Goal: Check status: Check status

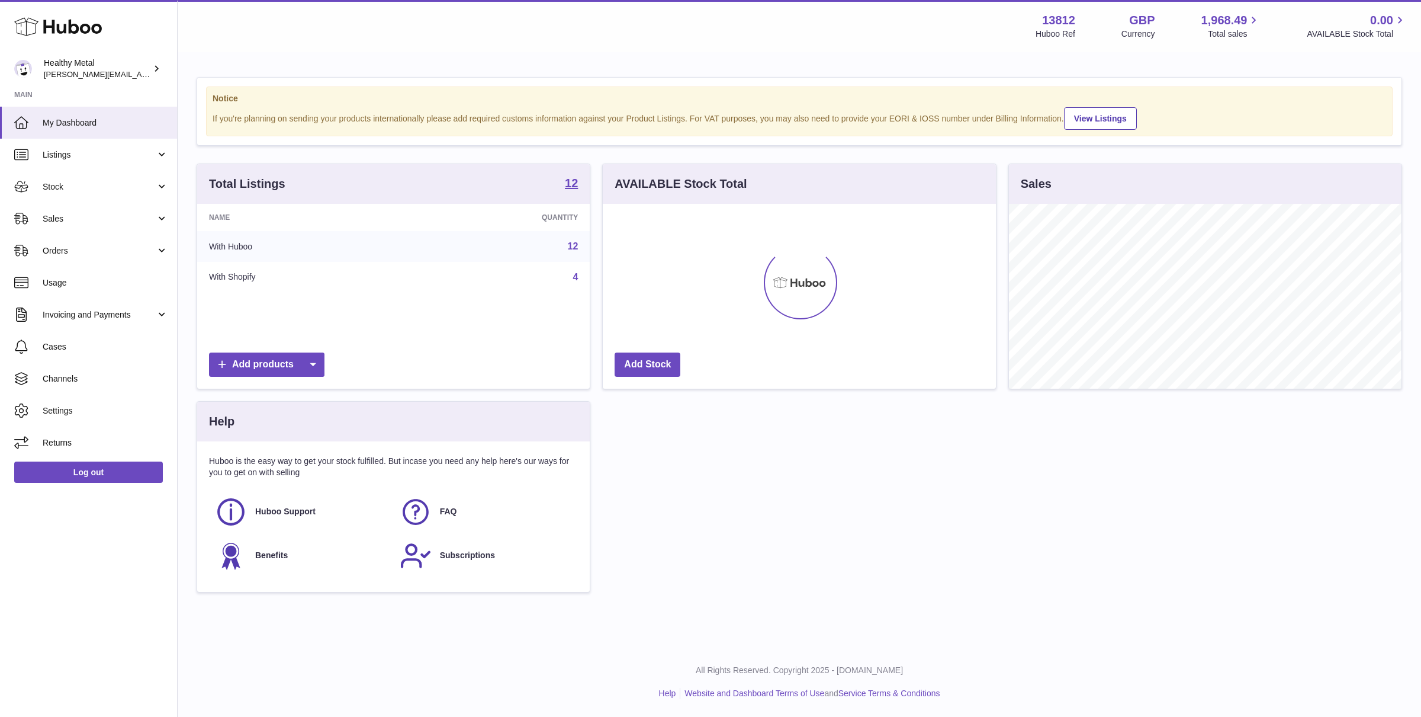
scroll to position [184, 393]
click at [142, 182] on span "Stock" at bounding box center [99, 186] width 113 height 11
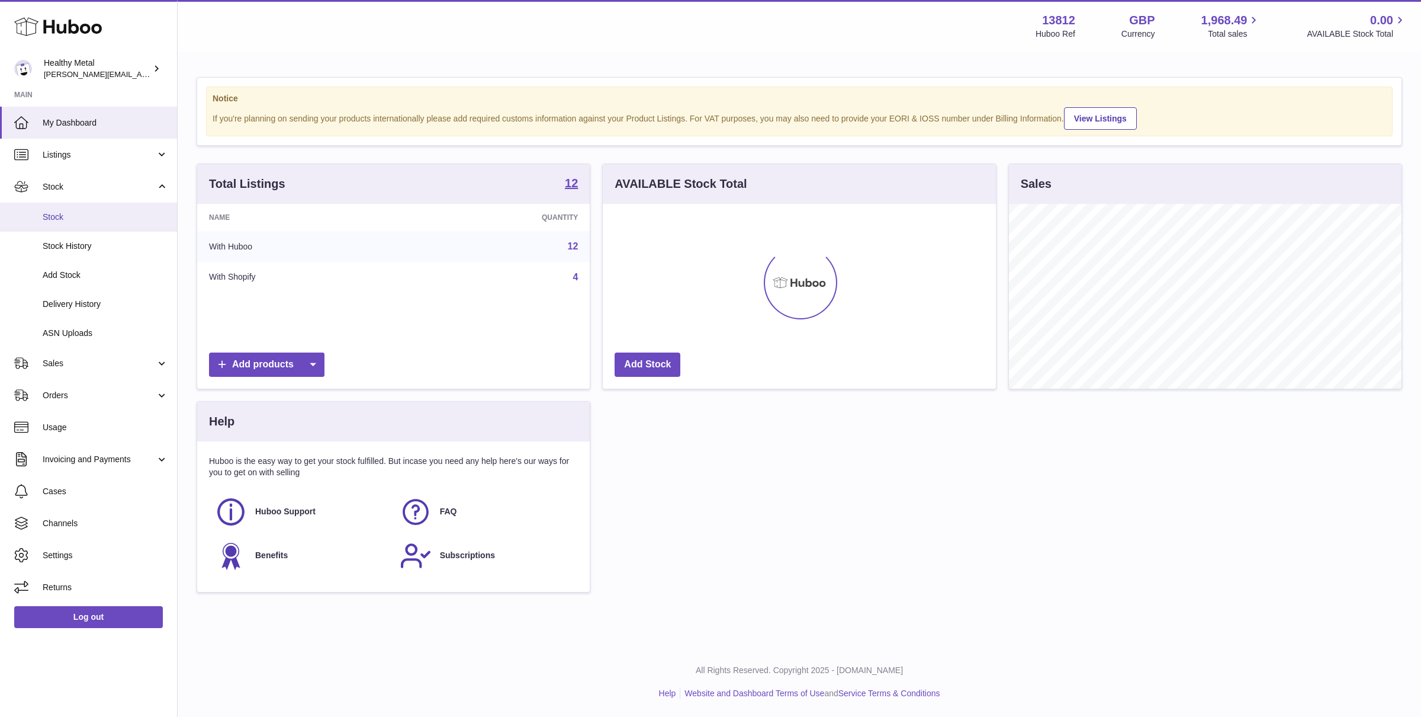
click at [82, 218] on span "Stock" at bounding box center [106, 216] width 126 height 11
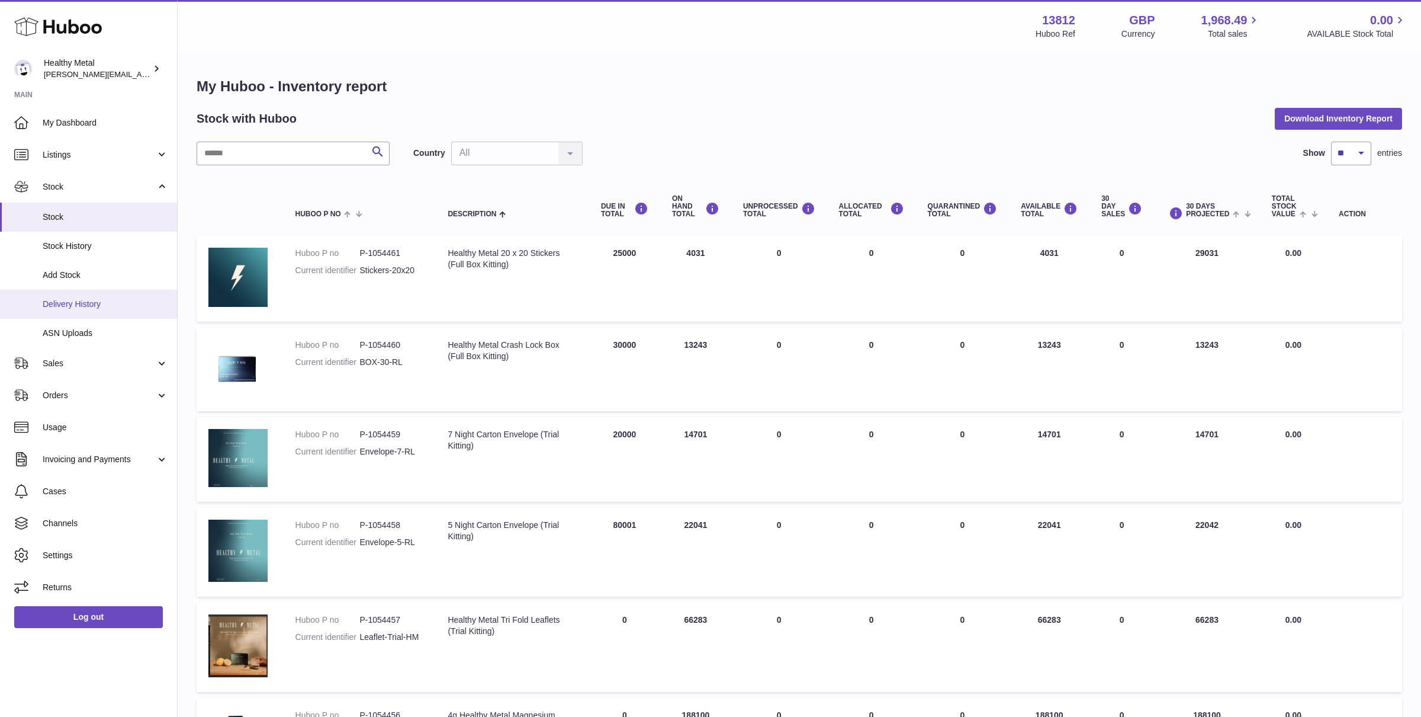
click at [94, 300] on span "Delivery History" at bounding box center [106, 304] width 126 height 11
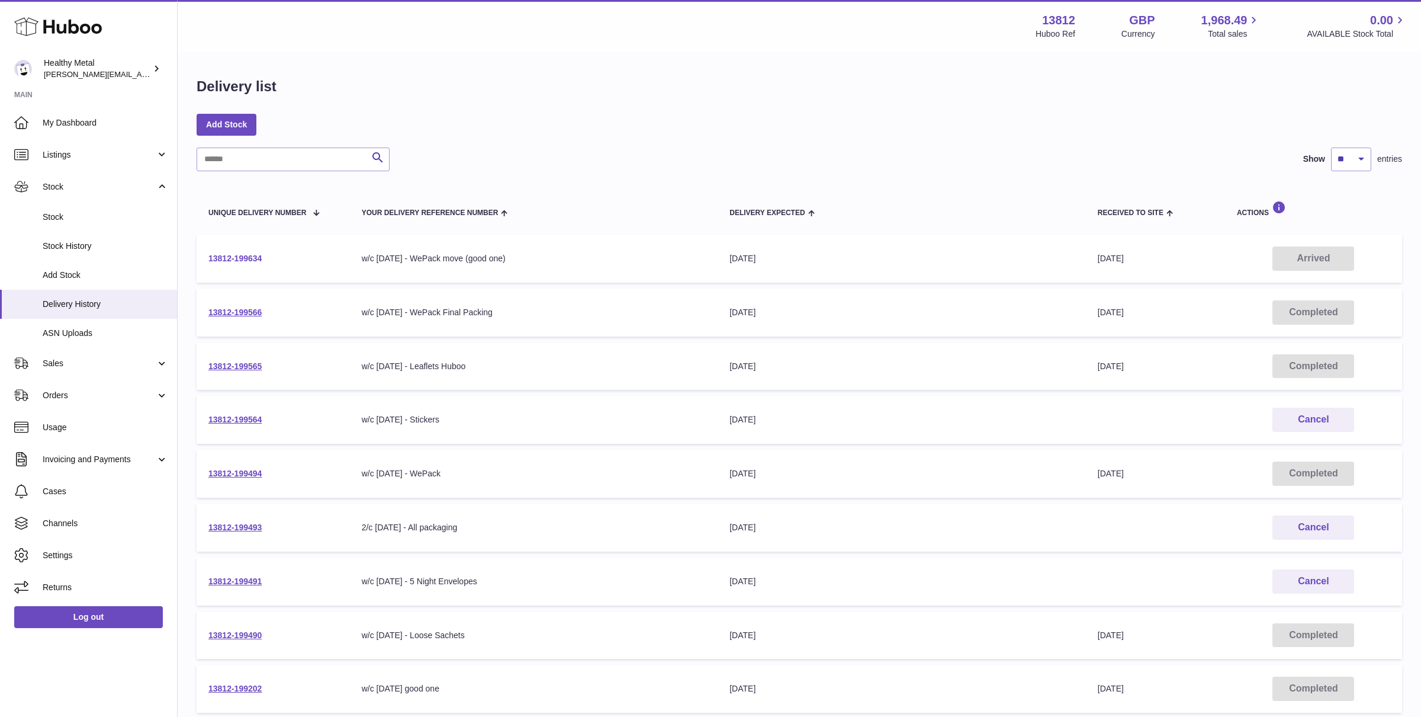
click at [234, 256] on link "13812-199634" at bounding box center [234, 257] width 53 height 9
click at [243, 480] on td "13812-199494" at bounding box center [273, 474] width 153 height 48
click at [249, 472] on link "13812-199494" at bounding box center [234, 472] width 53 height 9
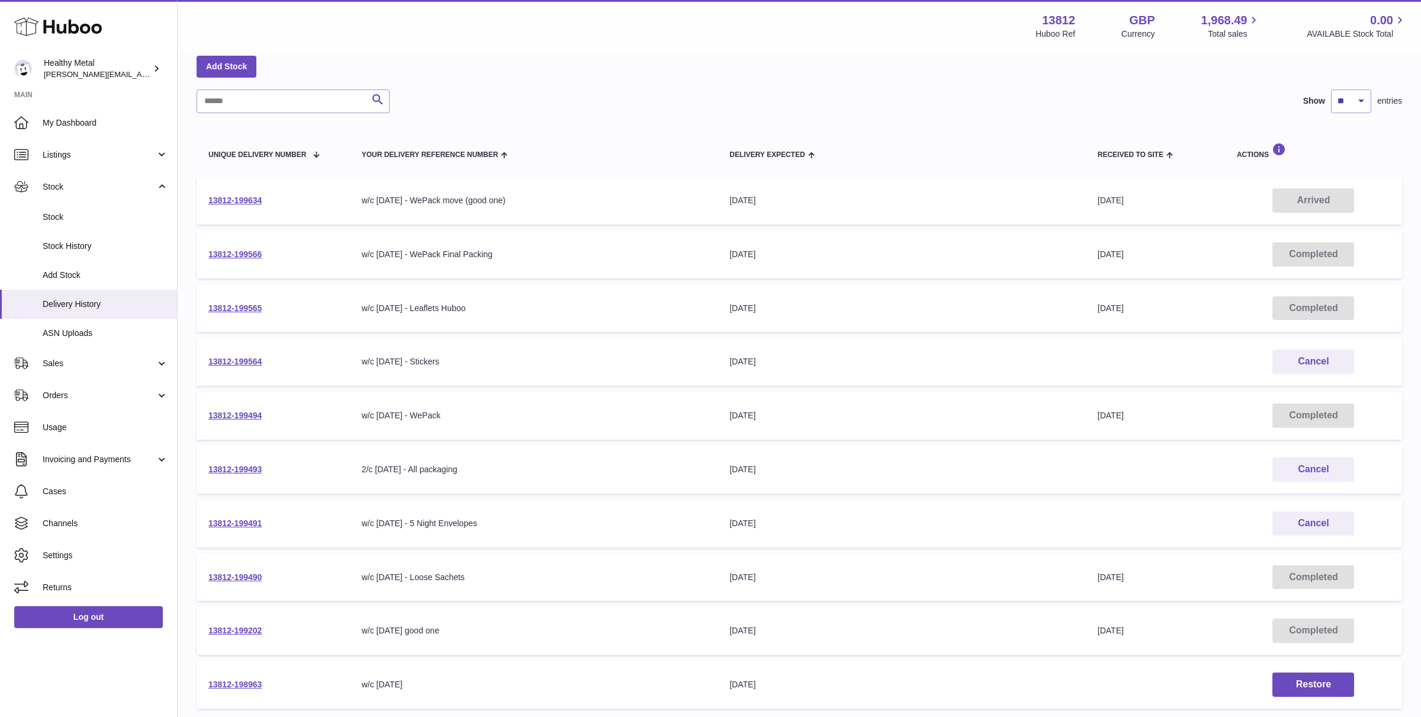
scroll to position [55, 0]
click at [232, 361] on link "13812-199564" at bounding box center [234, 364] width 53 height 9
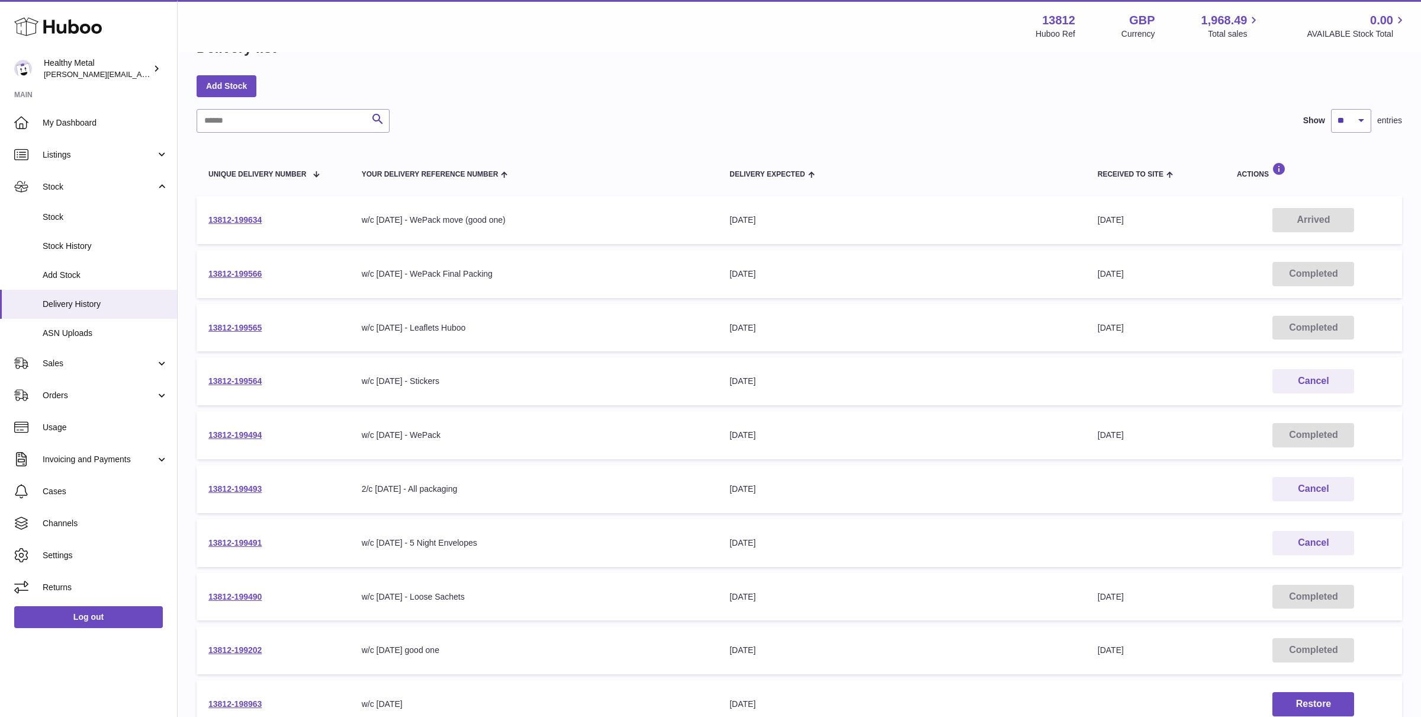
scroll to position [34, 0]
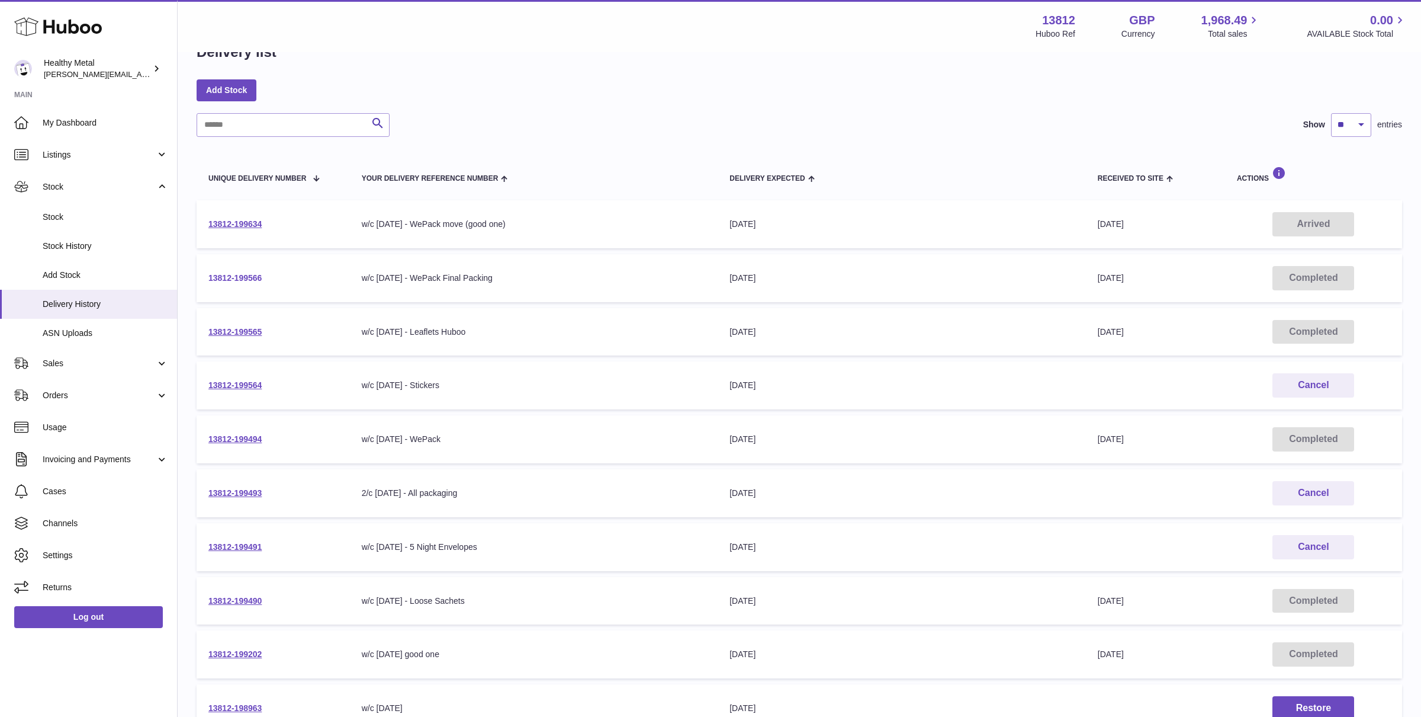
click at [246, 276] on link "13812-199566" at bounding box center [234, 277] width 53 height 9
click at [58, 204] on link "Stock" at bounding box center [88, 217] width 177 height 29
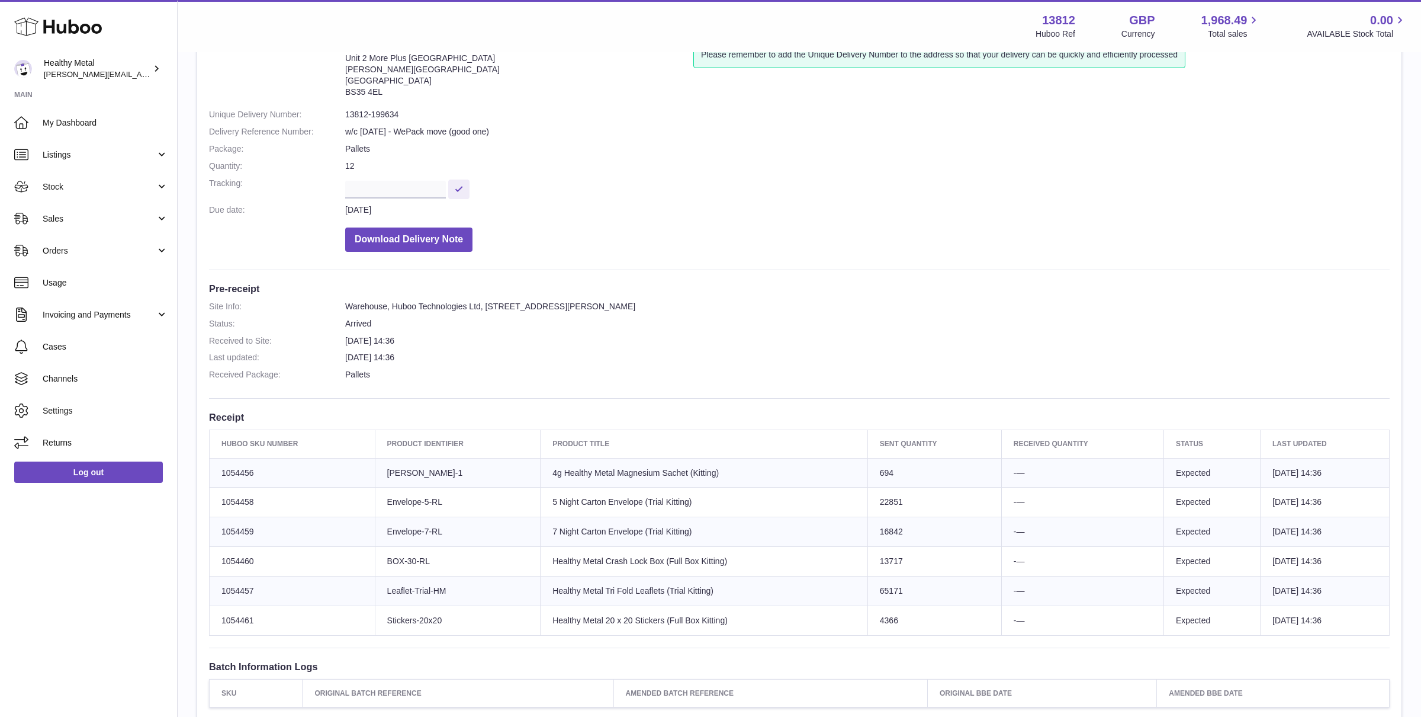
scroll to position [91, 0]
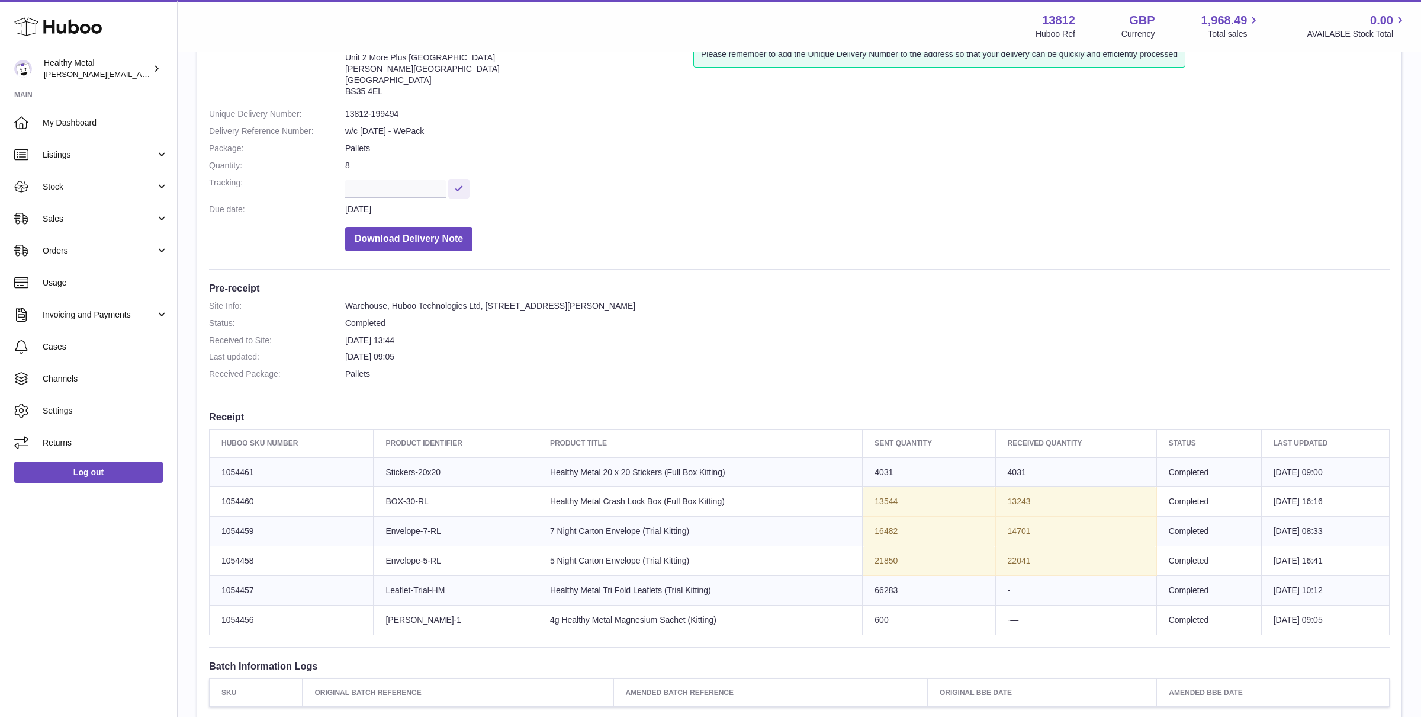
scroll to position [92, 0]
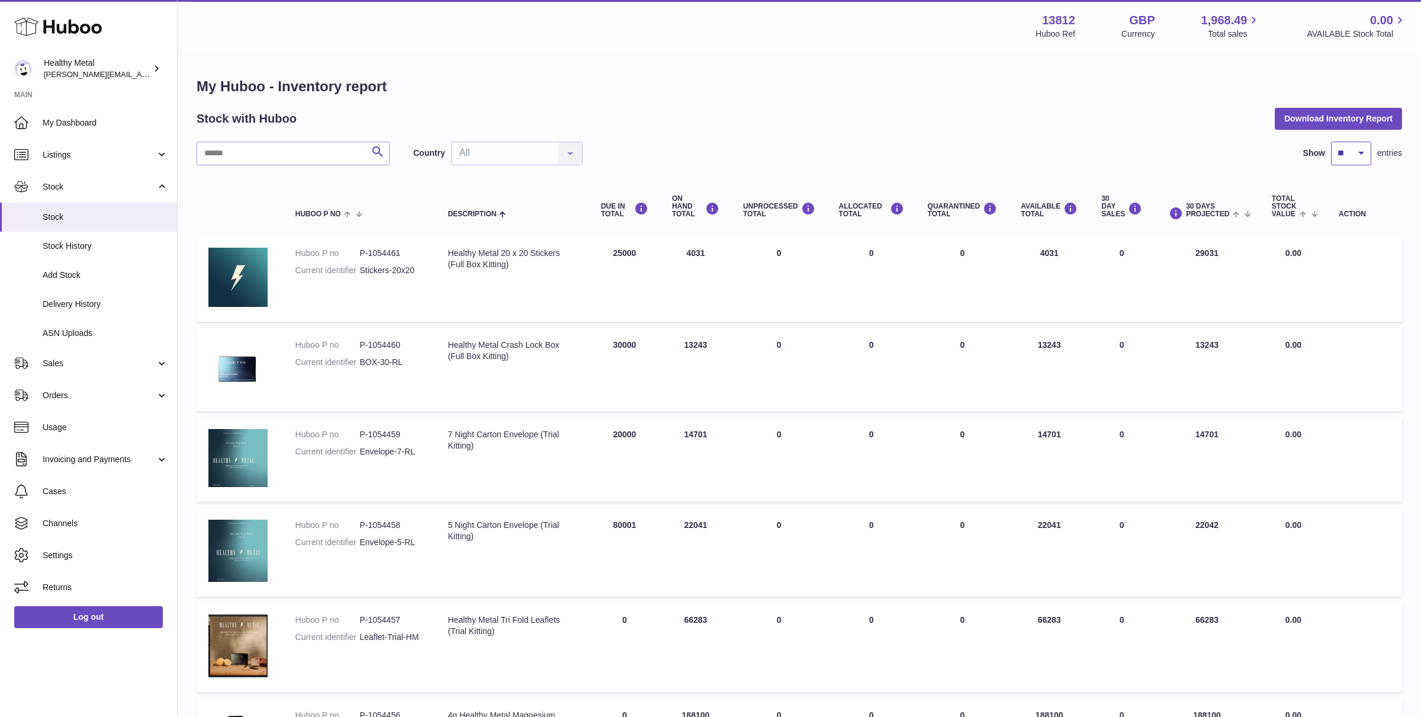
click at [1354, 150] on select "** ** ** ***" at bounding box center [1351, 154] width 40 height 24
select select "**"
